Goal: Task Accomplishment & Management: Manage account settings

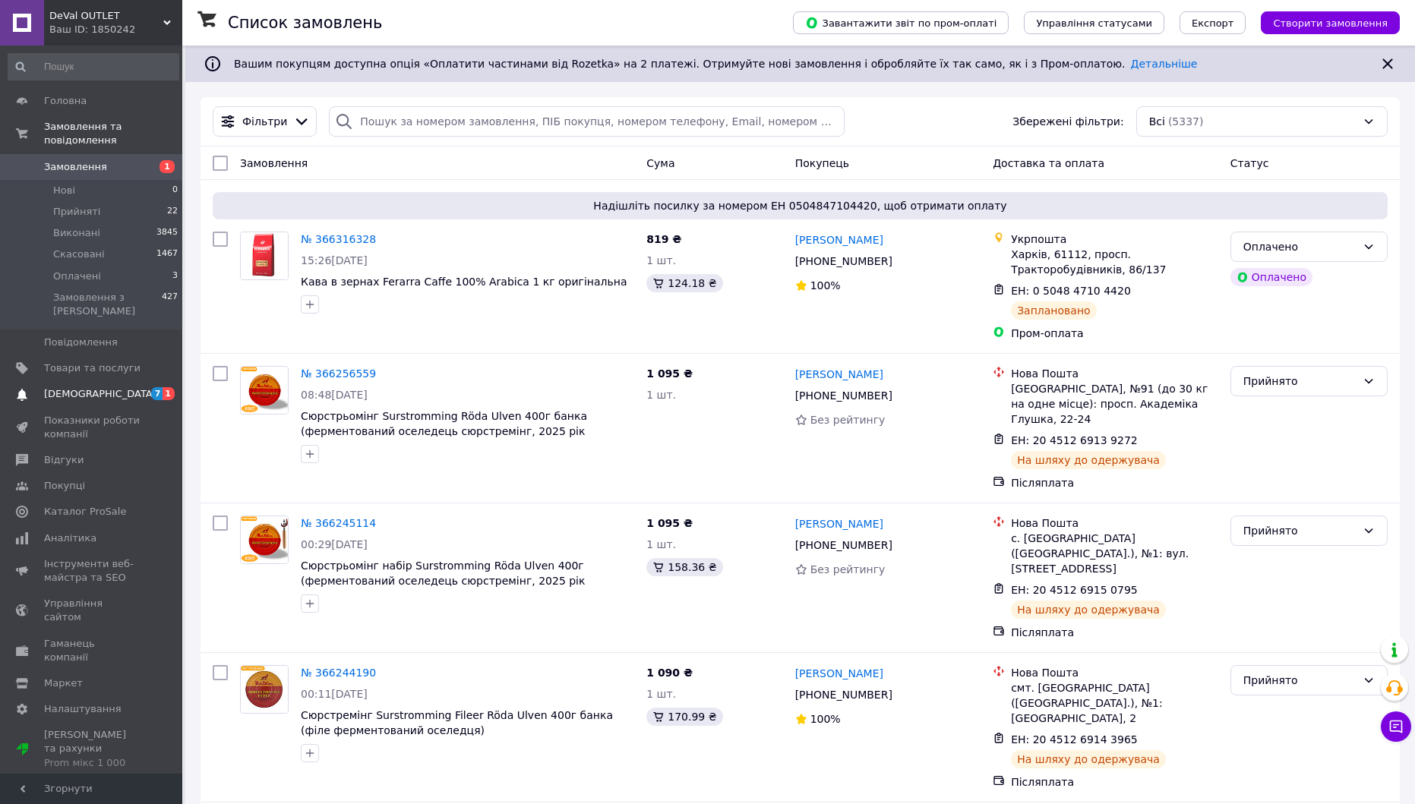
click at [124, 387] on span "[DEMOGRAPHIC_DATA]" at bounding box center [92, 394] width 96 height 14
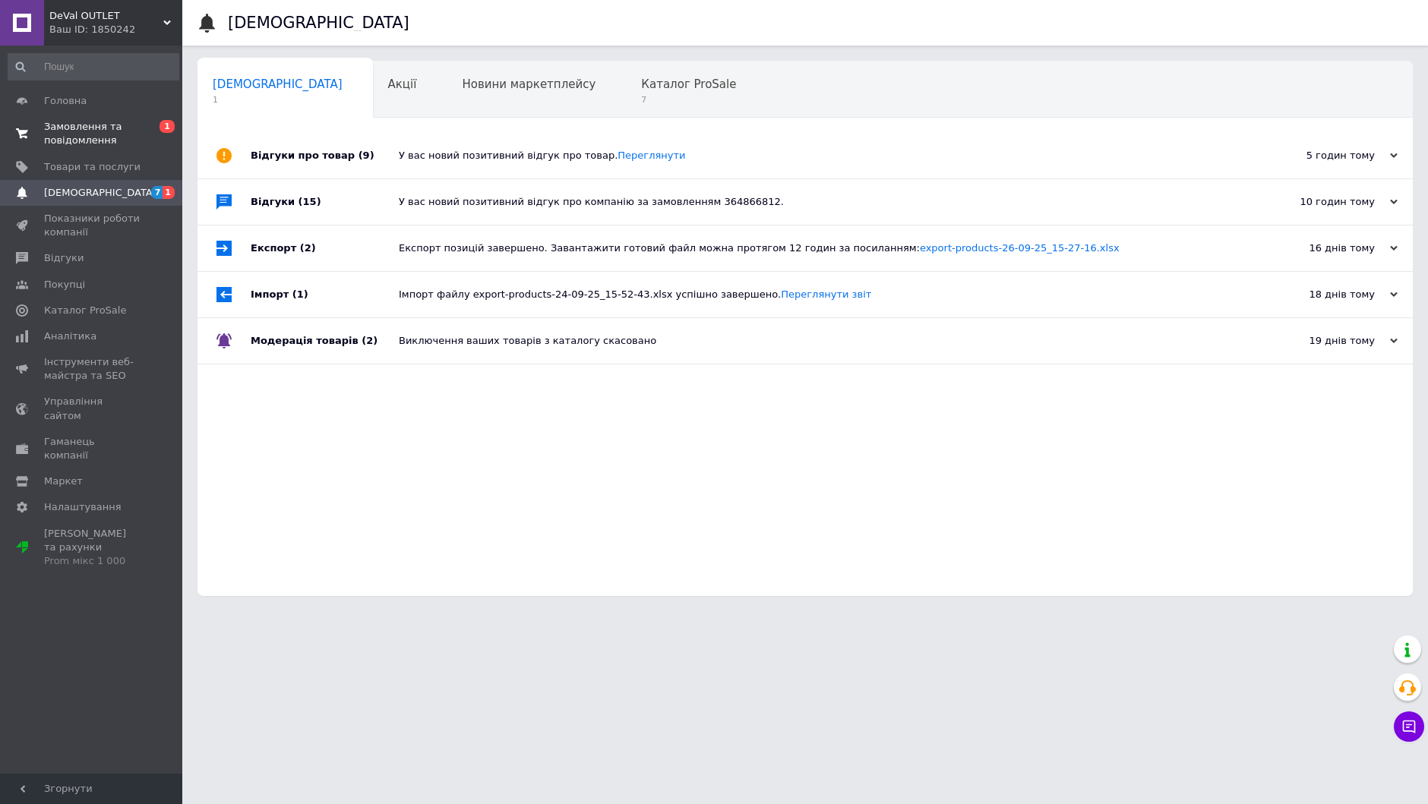
click at [132, 136] on span "Замовлення та повідомлення" at bounding box center [92, 133] width 96 height 27
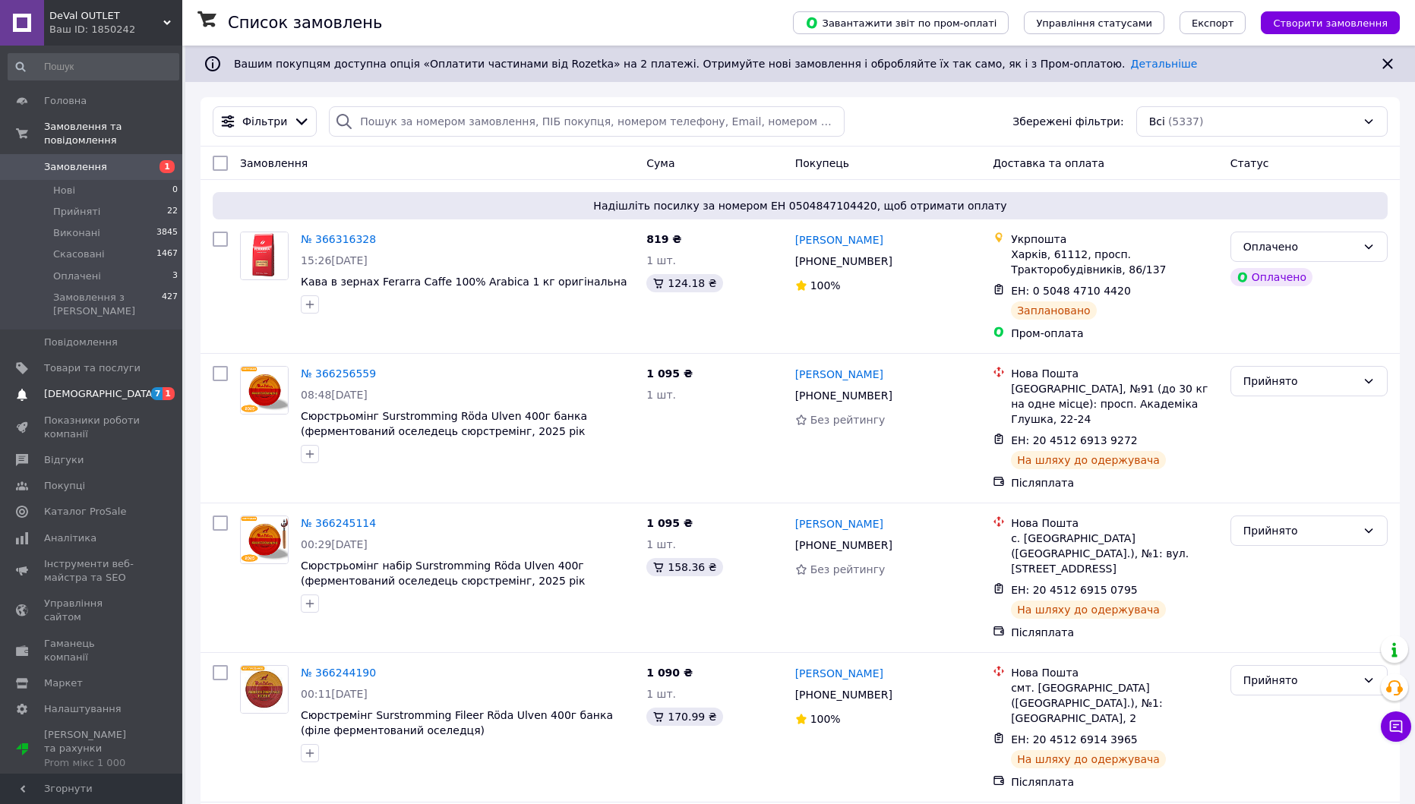
click at [81, 387] on span "[DEMOGRAPHIC_DATA]" at bounding box center [100, 394] width 112 height 14
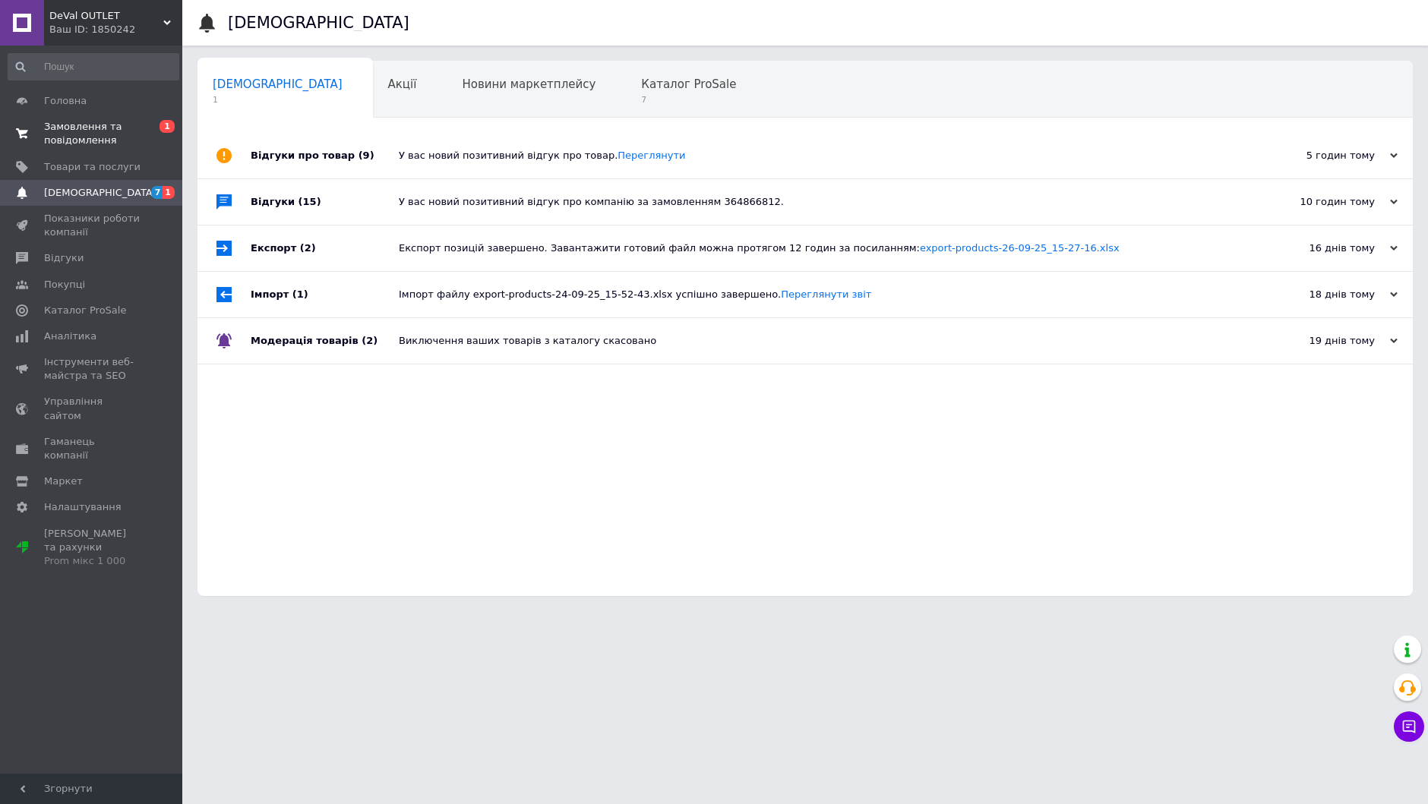
click at [95, 136] on span "Замовлення та повідомлення" at bounding box center [92, 133] width 96 height 27
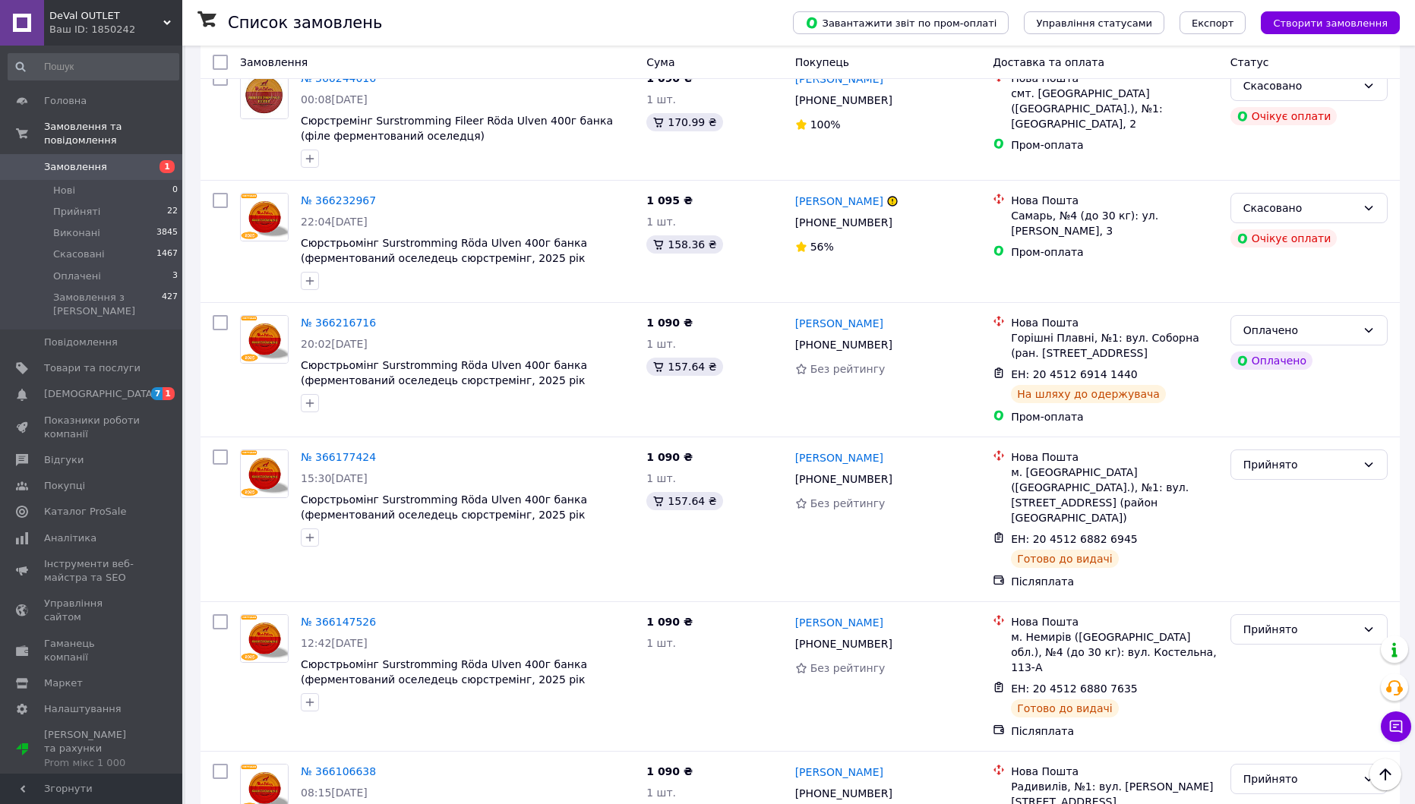
scroll to position [759, 0]
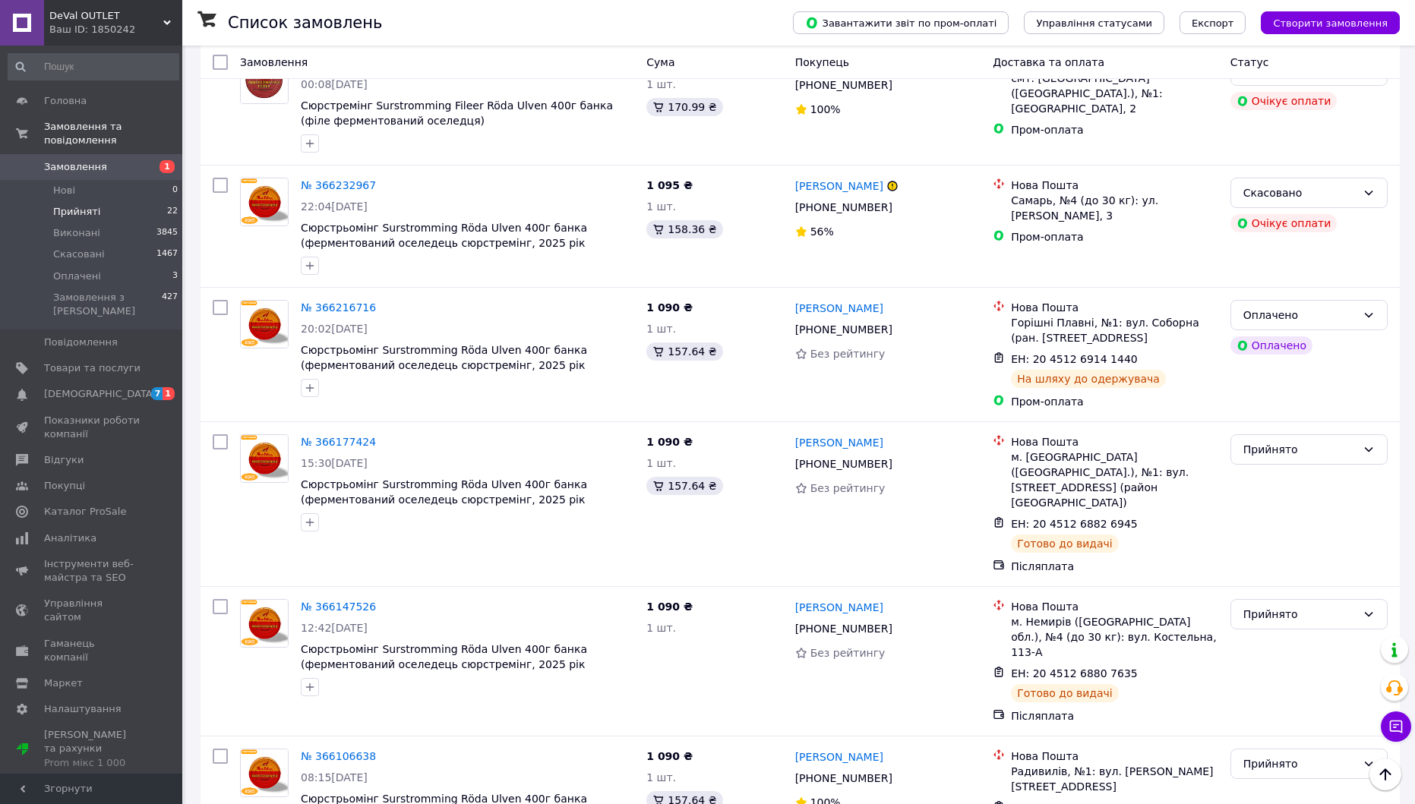
click at [121, 201] on li "Прийняті 22" at bounding box center [93, 211] width 187 height 21
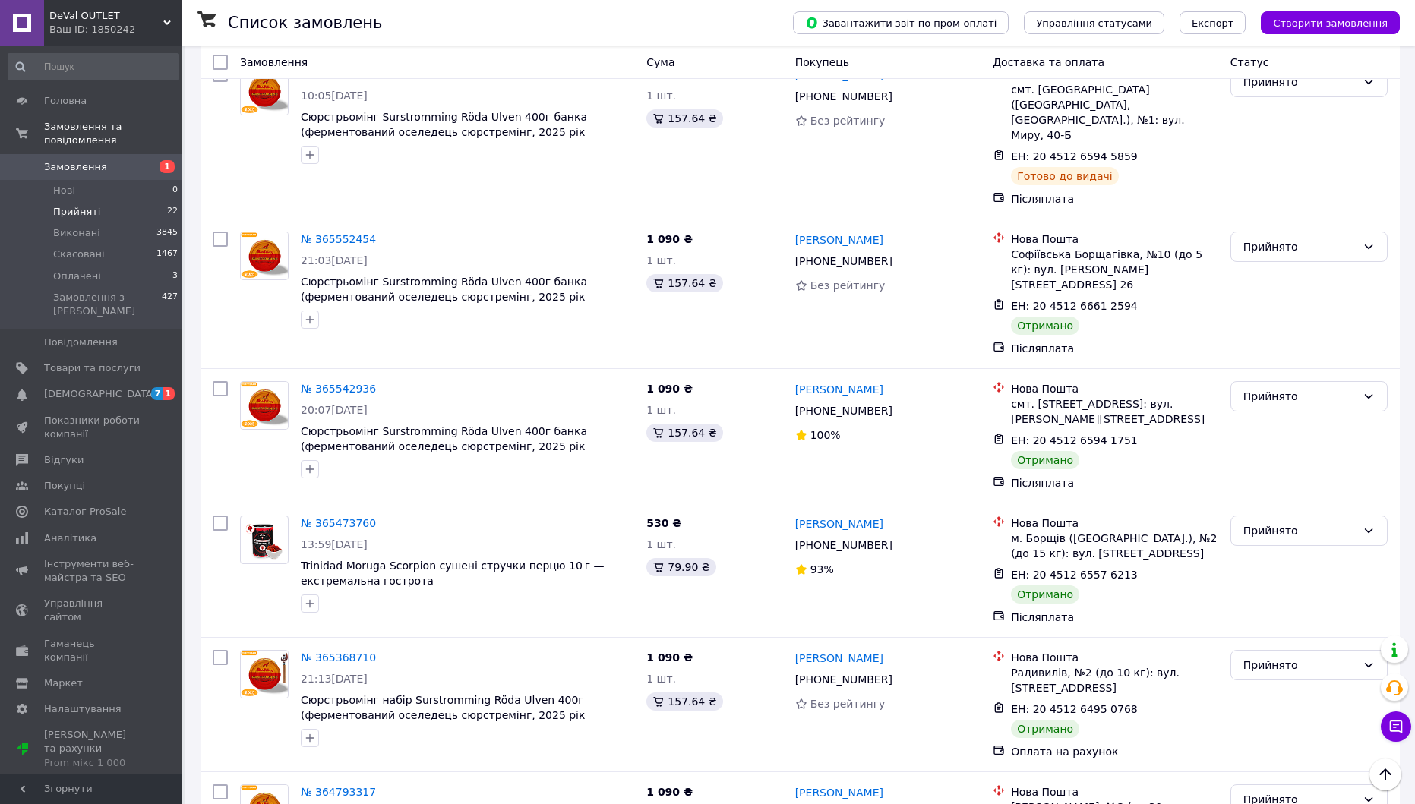
scroll to position [2449, 0]
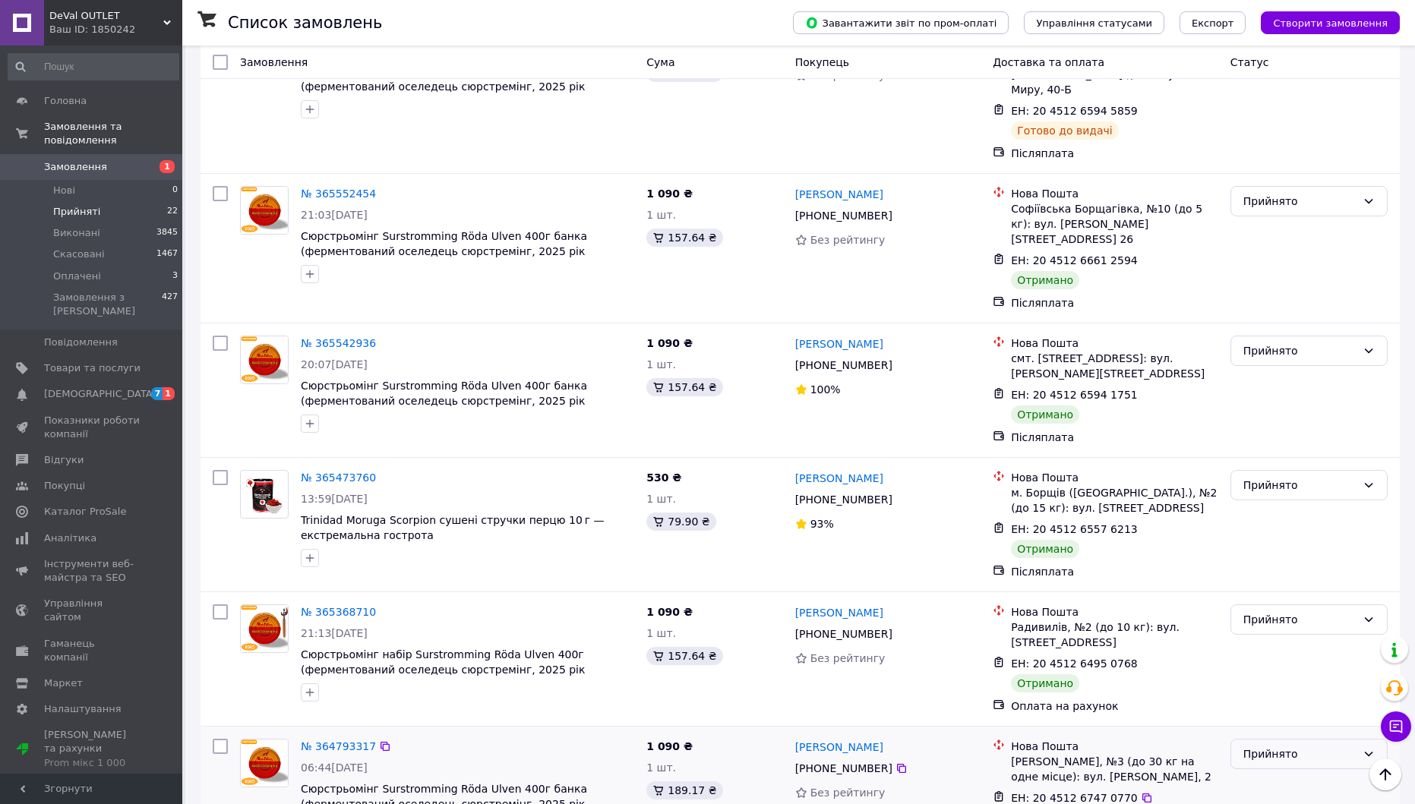
click at [1267, 746] on div "Прийнято" at bounding box center [1299, 754] width 113 height 17
click at [1298, 564] on li "Скасовано" at bounding box center [1309, 562] width 156 height 27
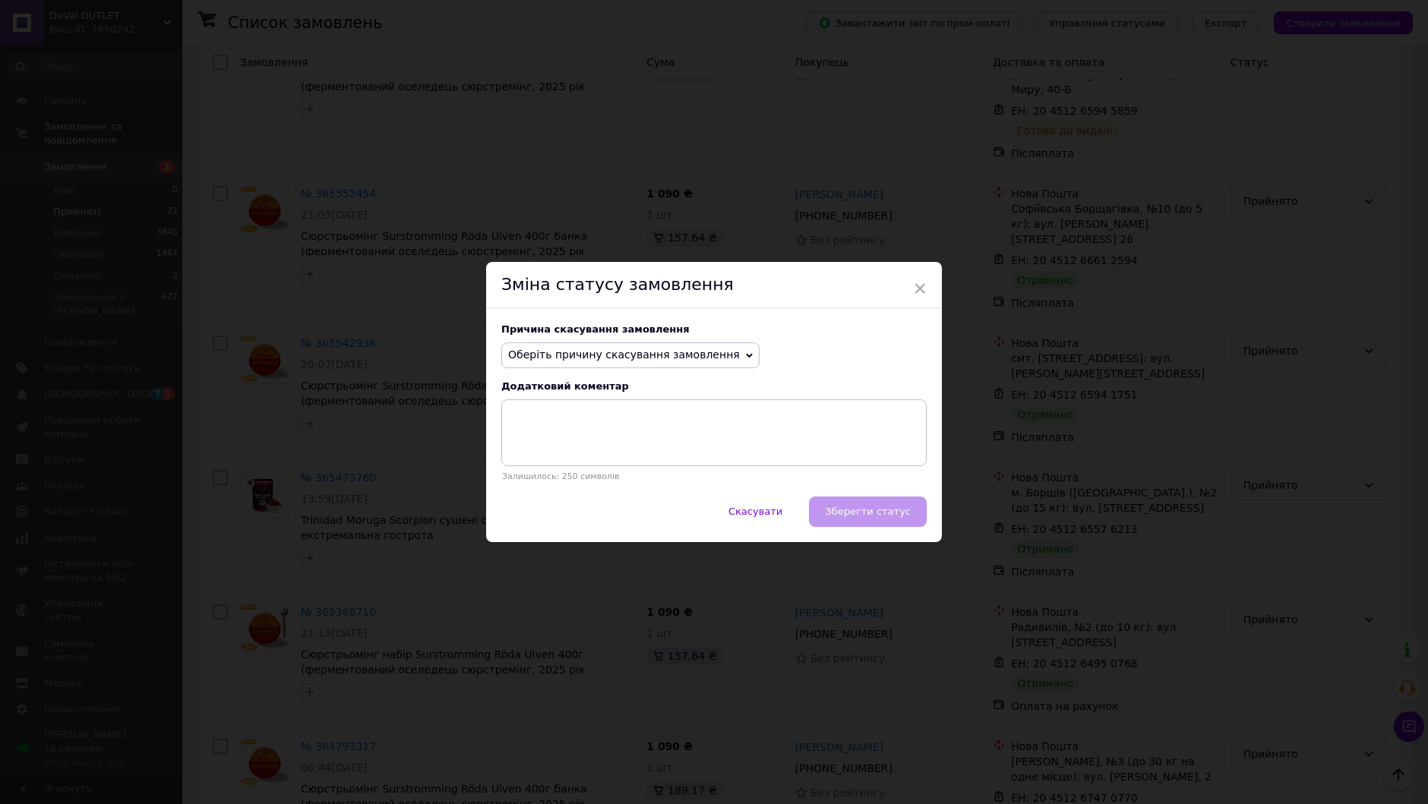
click at [686, 358] on span "Оберіть причину скасування замовлення" at bounding box center [624, 355] width 232 height 12
click at [570, 514] on li "Інше" at bounding box center [630, 513] width 257 height 21
click at [665, 440] on textarea at bounding box center [713, 432] width 425 height 67
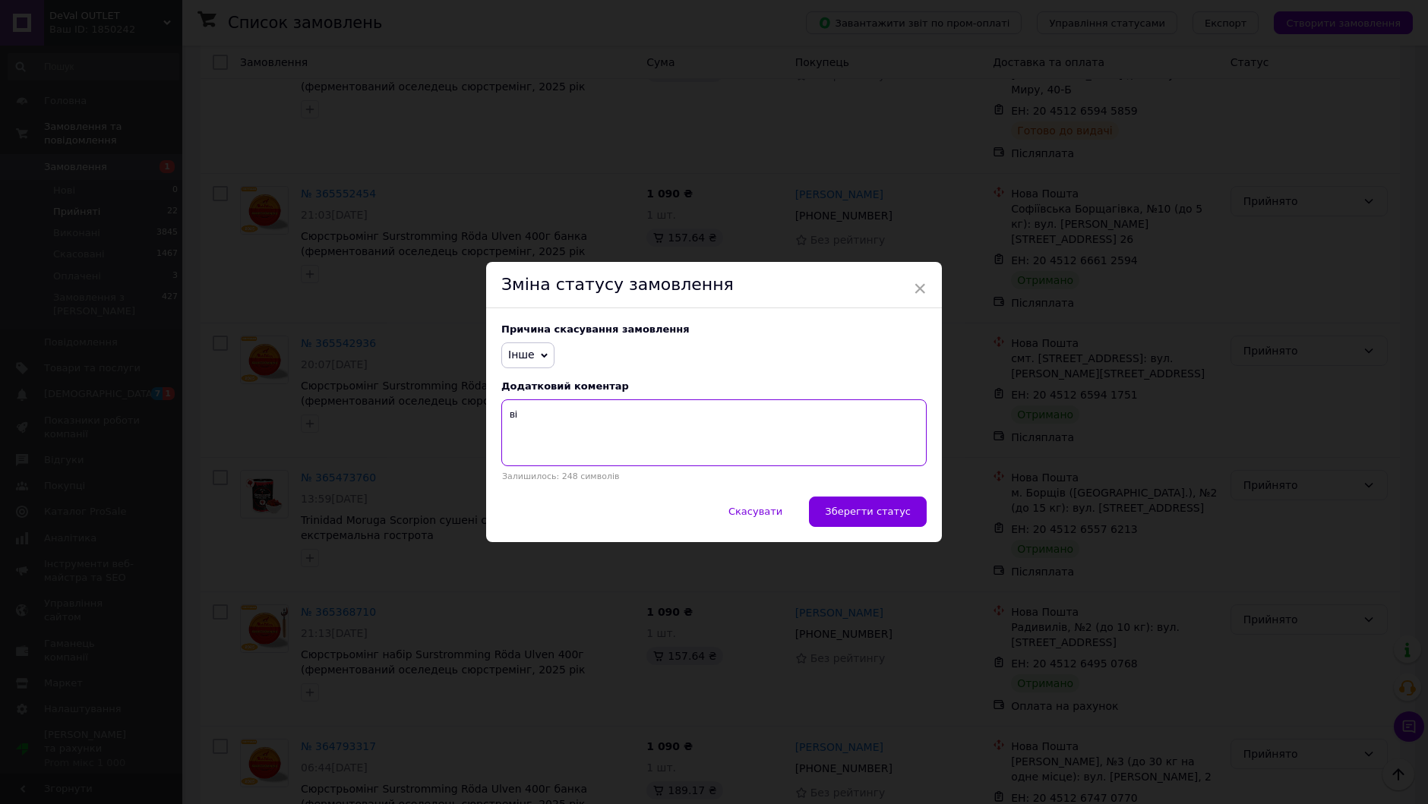
click at [665, 440] on textarea "ві" at bounding box center [713, 432] width 425 height 67
type textarea "скасова"
click at [665, 440] on textarea "скасова" at bounding box center [713, 432] width 425 height 67
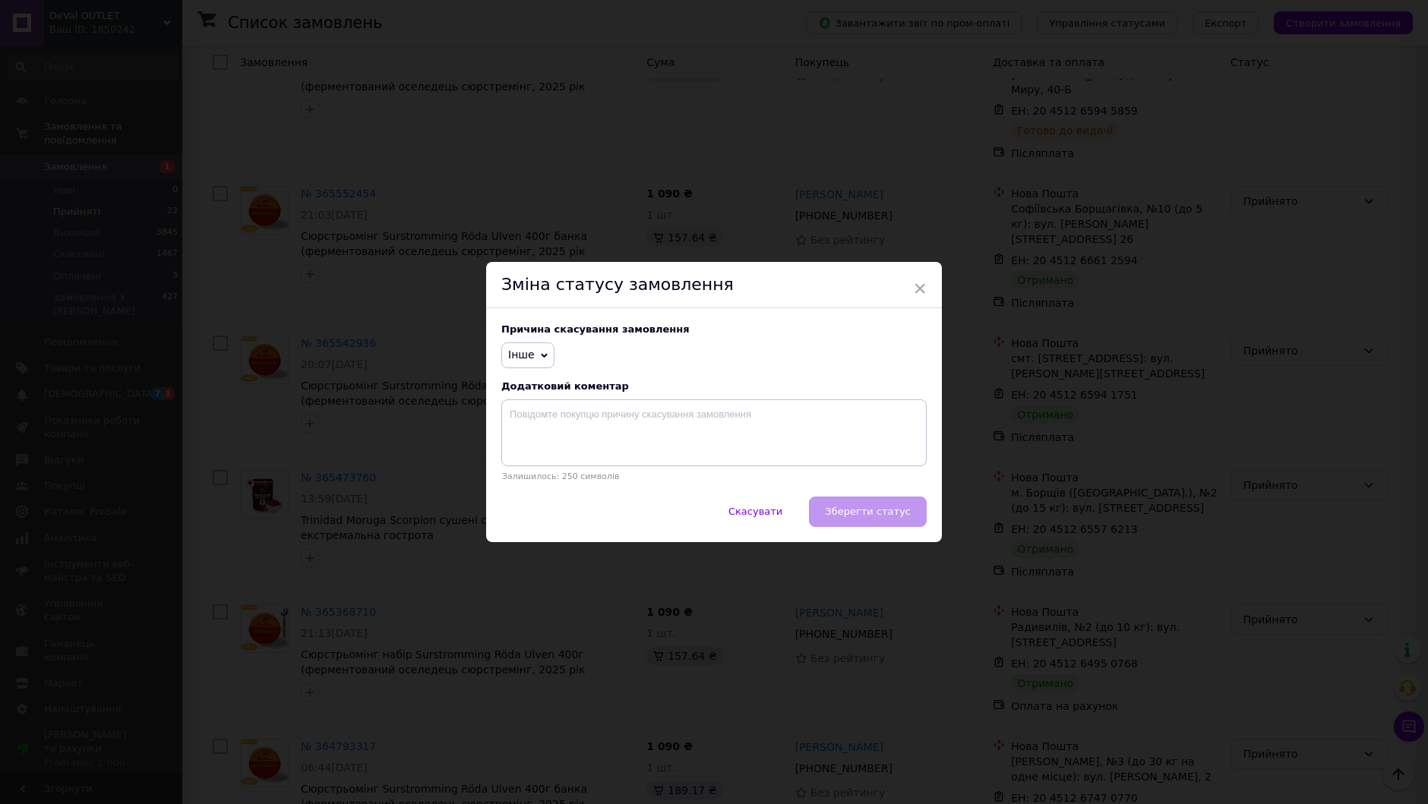
click at [541, 356] on icon at bounding box center [544, 355] width 7 height 5
click at [610, 279] on div "Зміна статусу замовлення" at bounding box center [714, 285] width 456 height 46
click at [529, 363] on span "Інше" at bounding box center [527, 355] width 53 height 26
click at [597, 295] on div "Зміна статусу замовлення" at bounding box center [714, 285] width 456 height 46
click at [603, 448] on textarea at bounding box center [713, 432] width 425 height 67
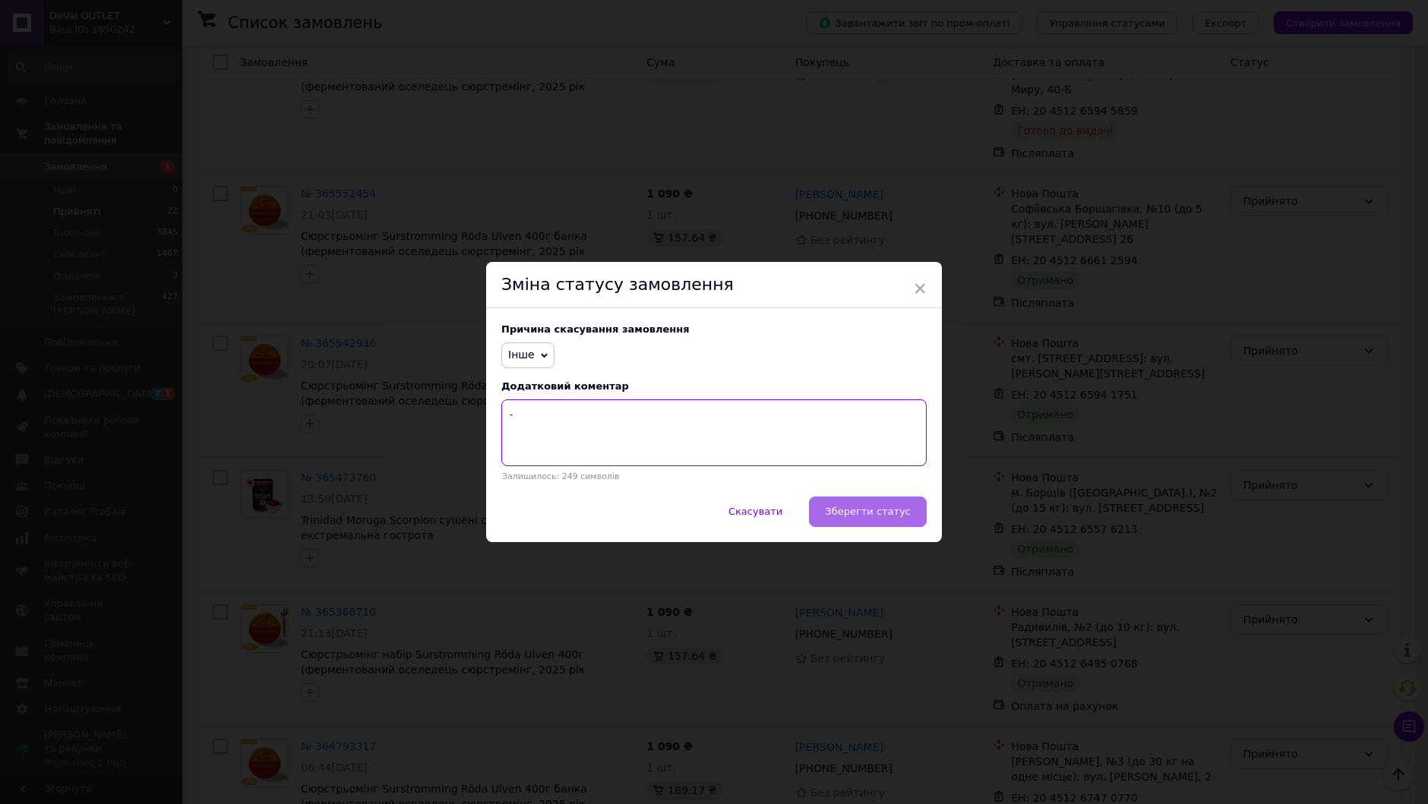
type textarea "-"
click at [847, 515] on span "Зберегти статус" at bounding box center [868, 511] width 86 height 11
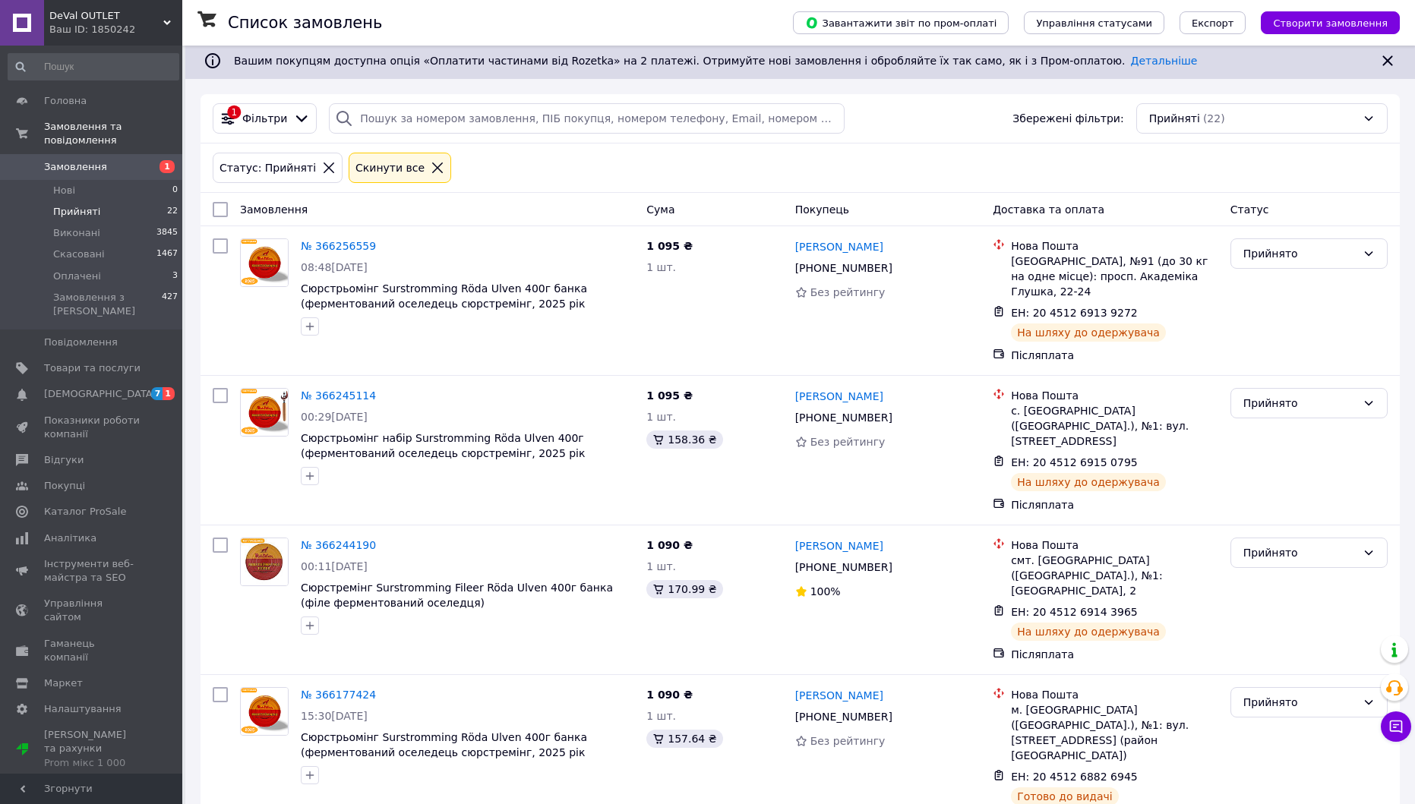
scroll to position [0, 0]
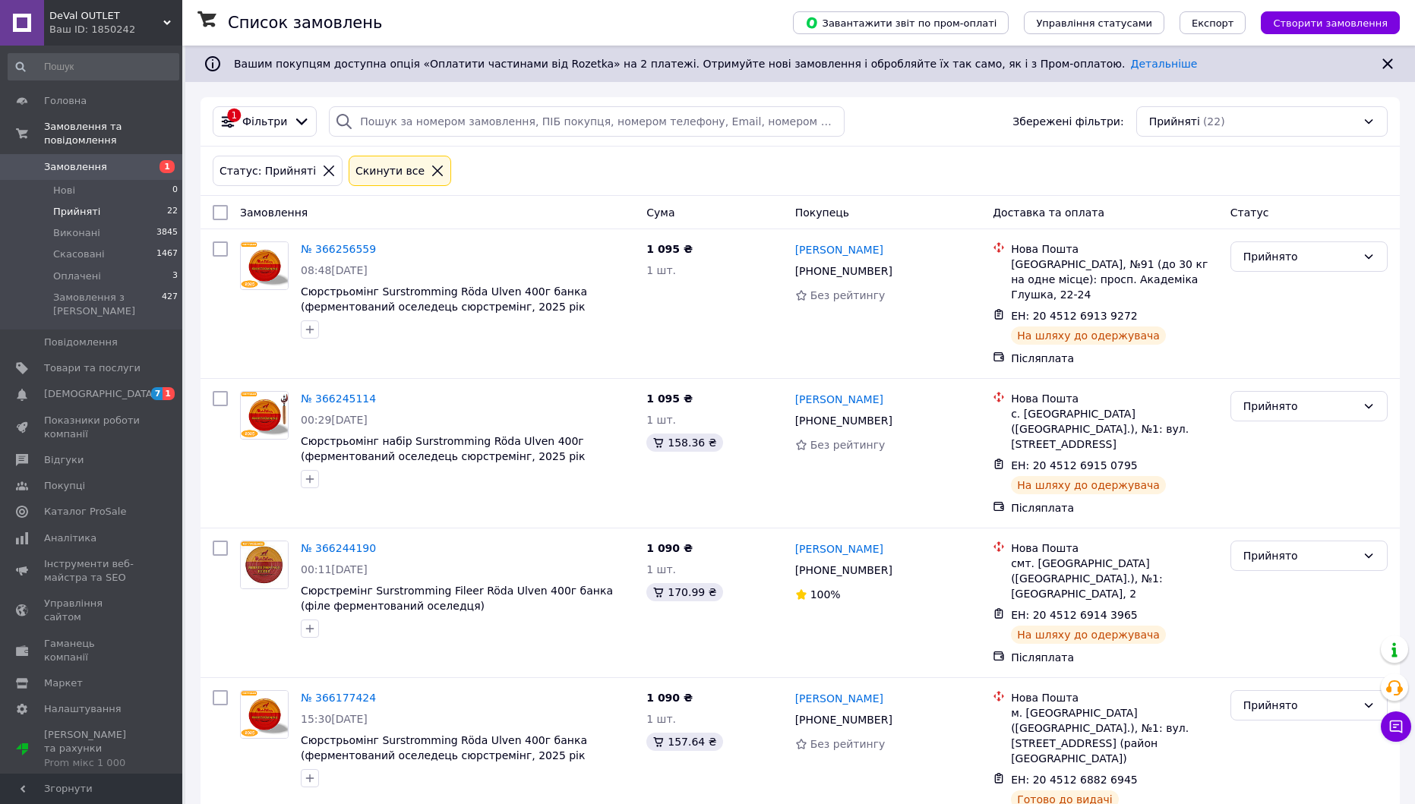
click at [99, 201] on li "Прийняті 22" at bounding box center [93, 211] width 187 height 21
